Goal: Find specific page/section: Find specific page/section

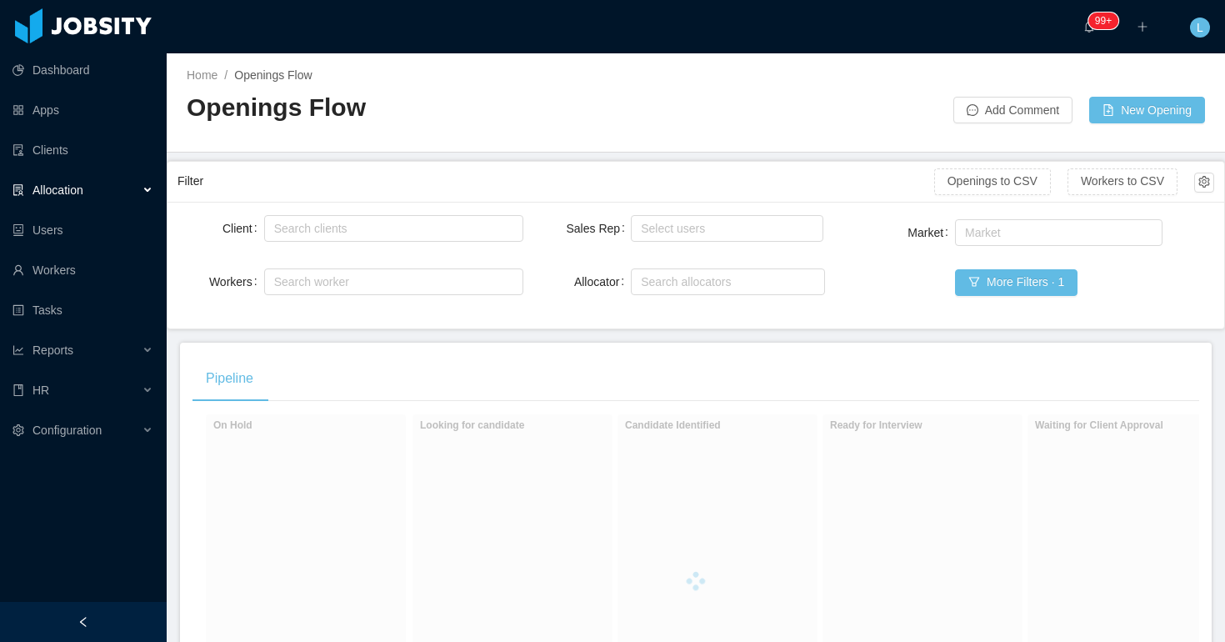
click at [73, 171] on ul "Dashboard Apps Clients Allocation Users Workers Tasks Reports HR Configuration" at bounding box center [83, 250] width 167 height 400
click at [74, 187] on span "Allocation" at bounding box center [57, 189] width 51 height 13
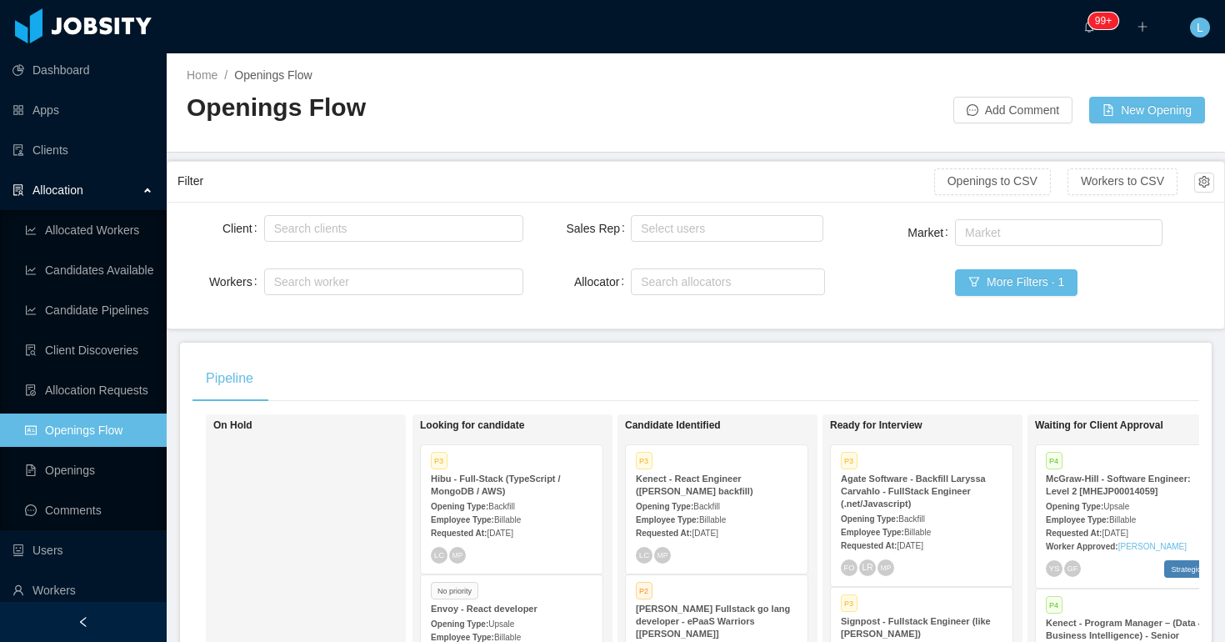
click at [114, 415] on link "Openings Flow" at bounding box center [89, 429] width 128 height 33
click at [492, 372] on div "Pipeline" at bounding box center [695, 378] width 1006 height 47
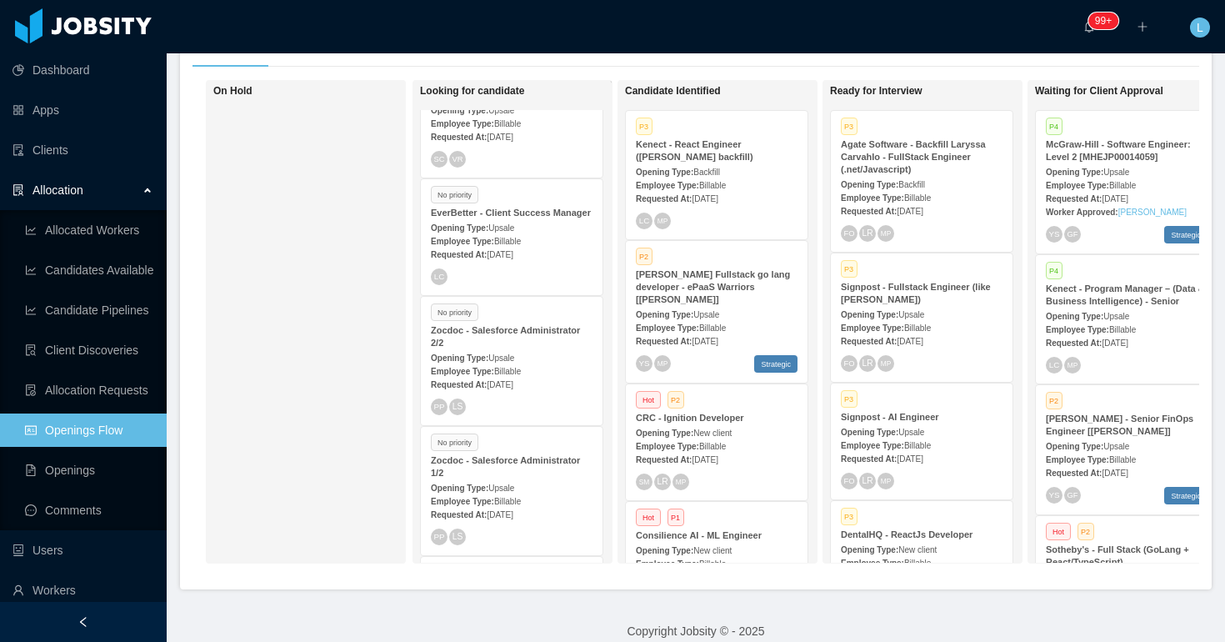
click at [505, 353] on span "Upsale" at bounding box center [501, 357] width 26 height 9
click at [557, 348] on div "Opening Type: Upsale" at bounding box center [512, 356] width 162 height 17
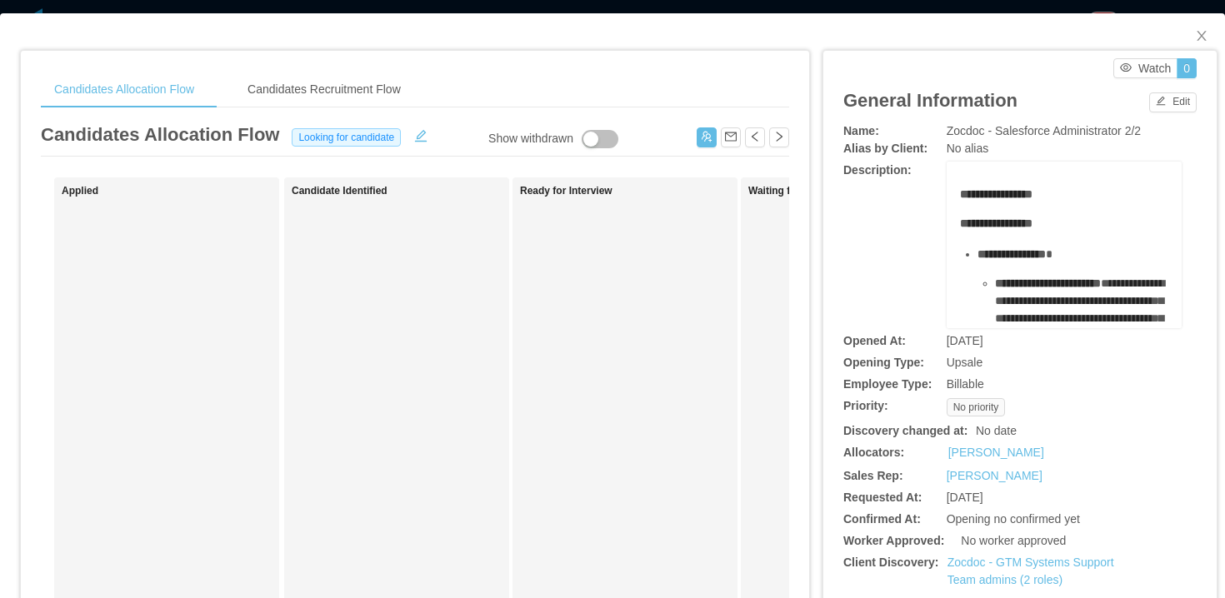
click at [1032, 103] on div "General Information Edit" at bounding box center [1019, 100] width 353 height 44
drag, startPoint x: 907, startPoint y: 192, endPoint x: 1206, endPoint y: 132, distance: 305.2
click at [1206, 132] on div "**********" at bounding box center [1019, 403] width 393 height 705
click at [1084, 103] on div "General Information Edit" at bounding box center [1019, 100] width 353 height 44
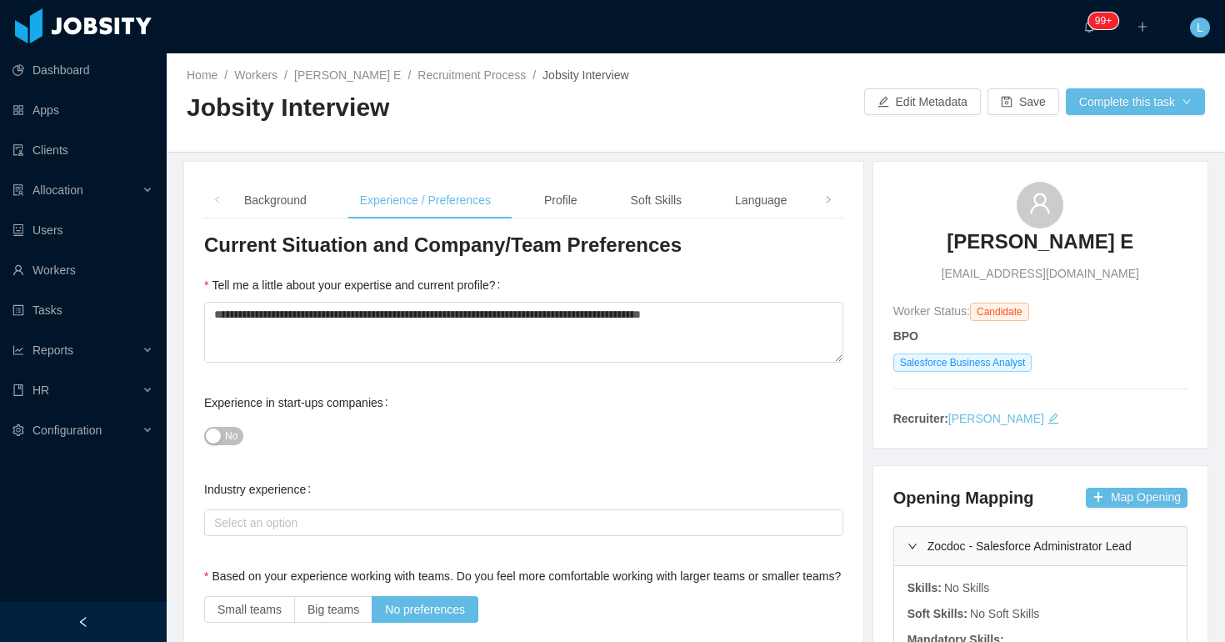
scroll to position [1772, 0]
